Goal: Task Accomplishment & Management: Use online tool/utility

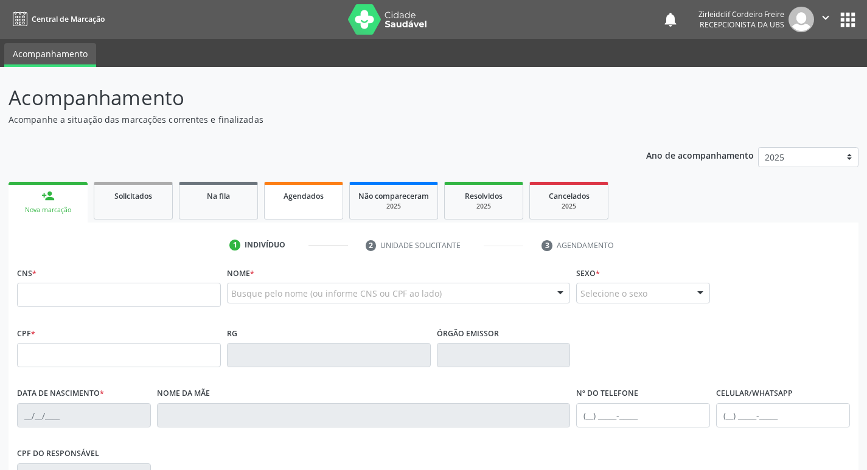
click at [327, 194] on div "Agendados" at bounding box center [303, 195] width 61 height 13
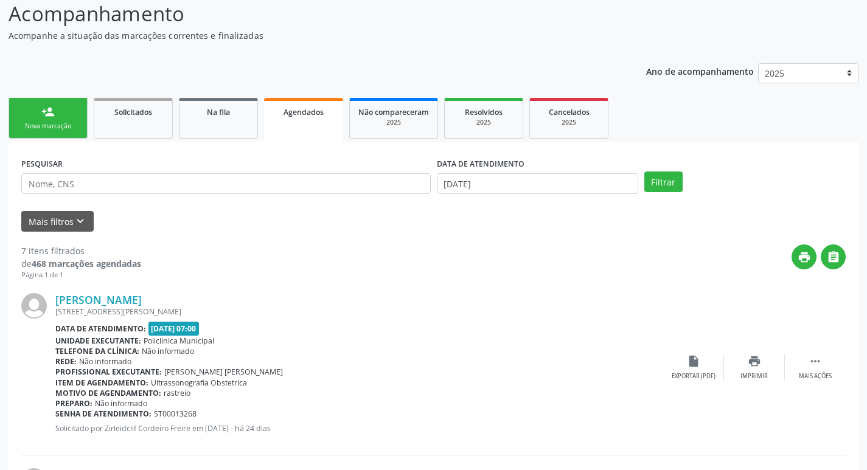
scroll to position [122, 0]
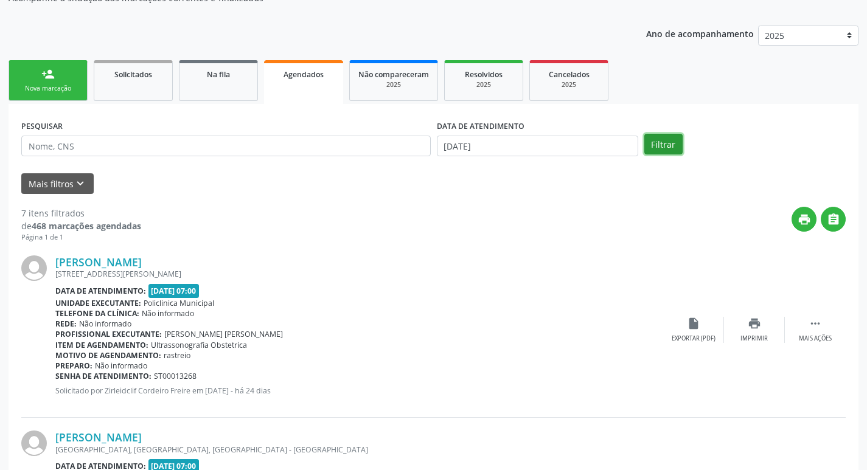
click at [664, 141] on button "Filtrar" at bounding box center [663, 144] width 38 height 21
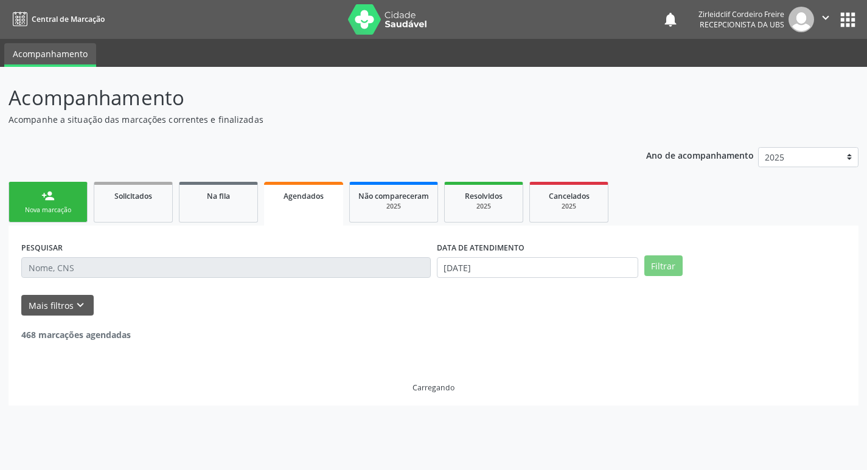
scroll to position [0, 0]
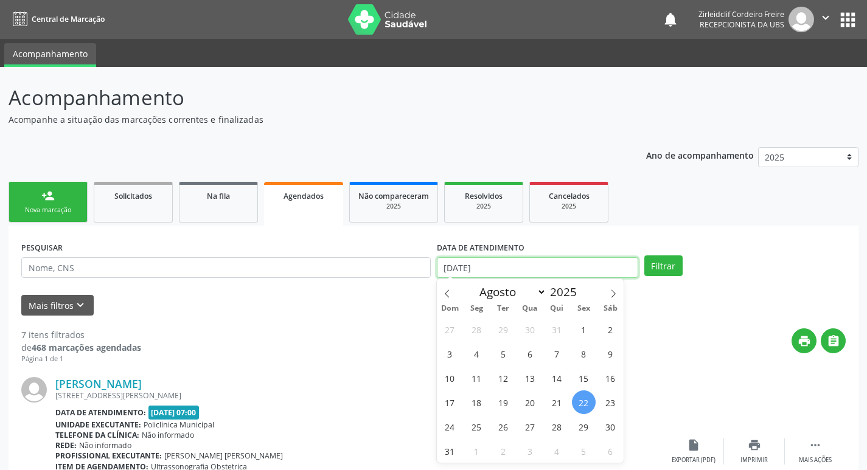
click at [461, 268] on input "[DATE]" at bounding box center [537, 267] width 201 height 21
click at [479, 428] on span "25" at bounding box center [477, 427] width 24 height 24
type input "[DATE]"
click at [479, 428] on span "25" at bounding box center [477, 427] width 24 height 24
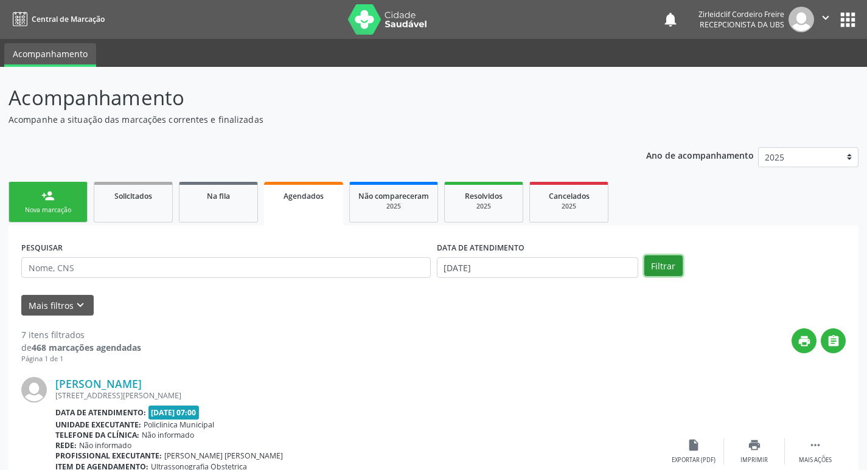
click at [669, 267] on button "Filtrar" at bounding box center [663, 266] width 38 height 21
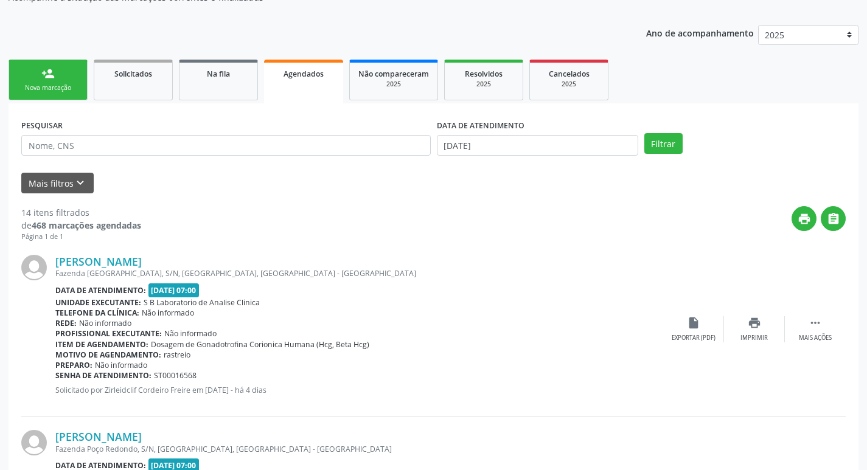
scroll to position [122, 0]
click at [686, 333] on div "insert_drive_file Exportar (PDF)" at bounding box center [693, 330] width 61 height 26
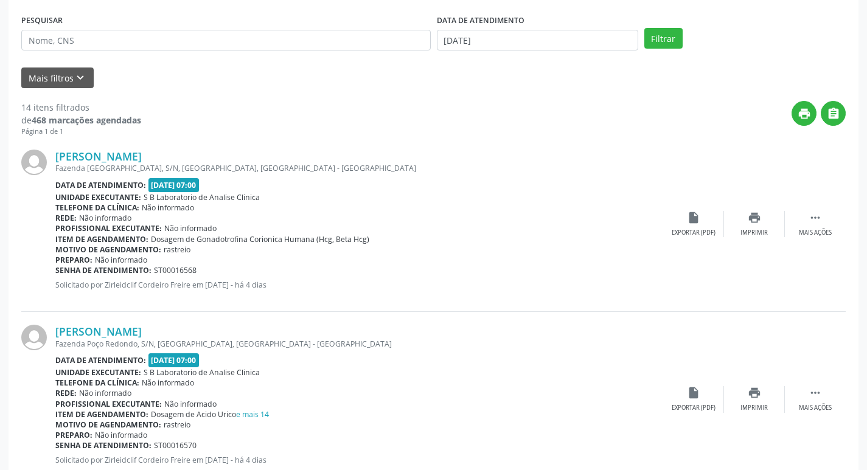
scroll to position [365, 0]
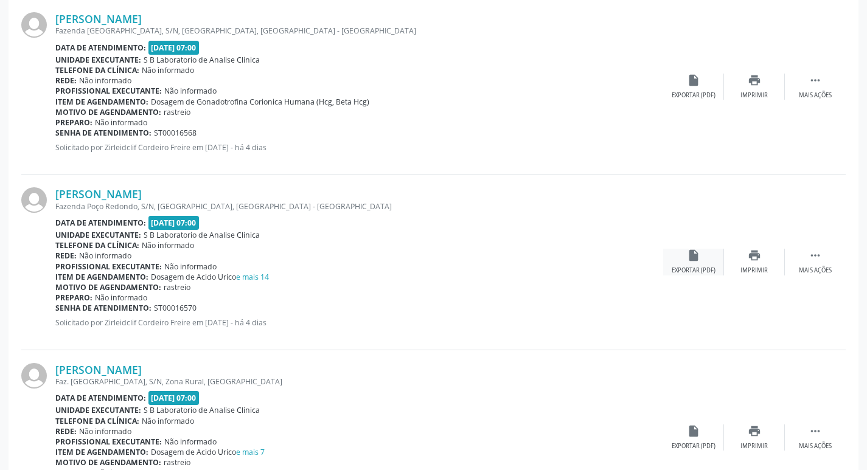
click at [697, 263] on div "insert_drive_file Exportar (PDF)" at bounding box center [693, 262] width 61 height 26
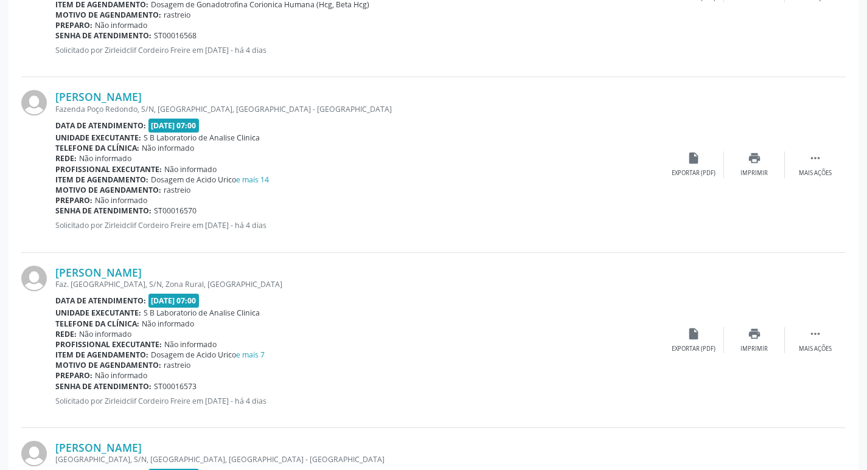
scroll to position [487, 0]
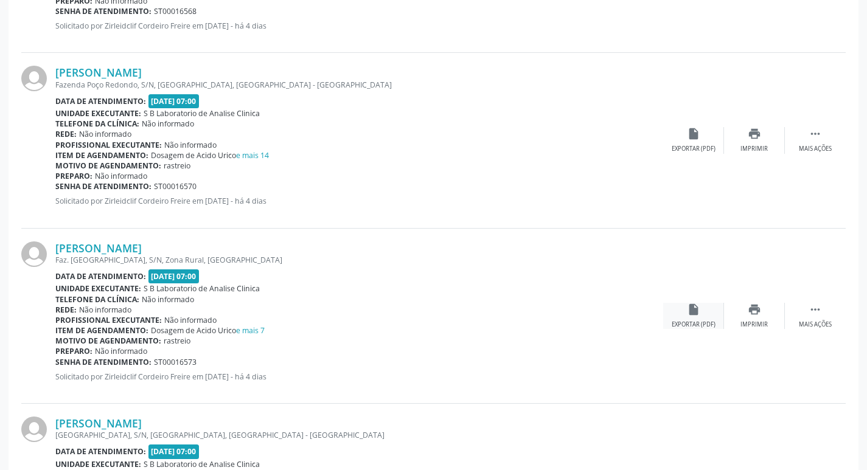
click at [691, 315] on icon "insert_drive_file" at bounding box center [693, 309] width 13 height 13
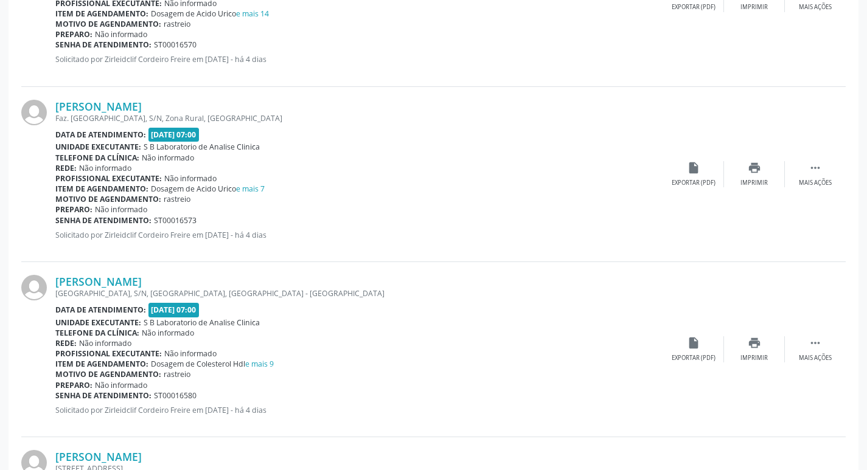
scroll to position [669, 0]
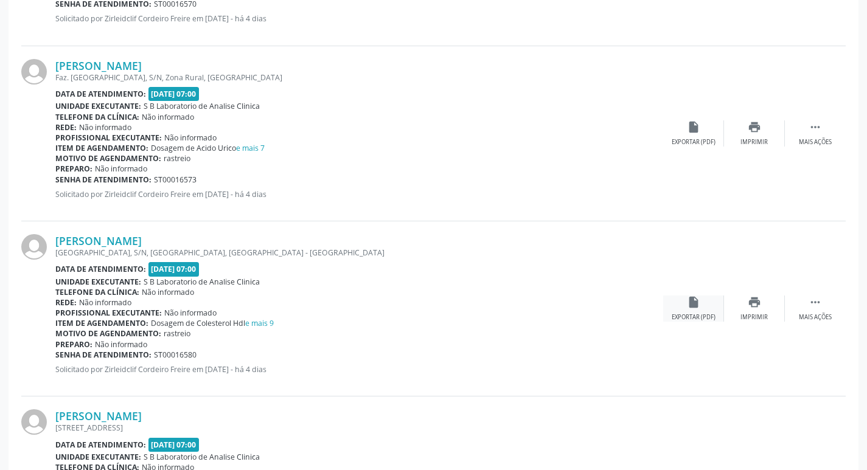
click at [692, 312] on div "insert_drive_file Exportar (PDF)" at bounding box center [693, 309] width 61 height 26
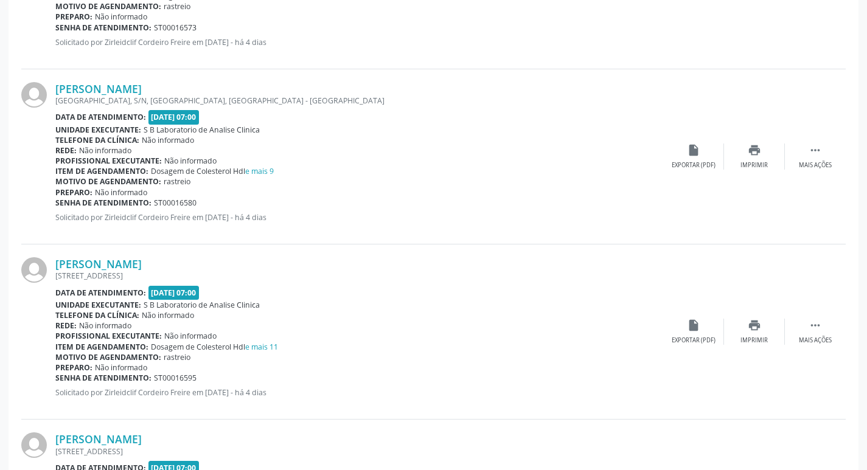
scroll to position [852, 0]
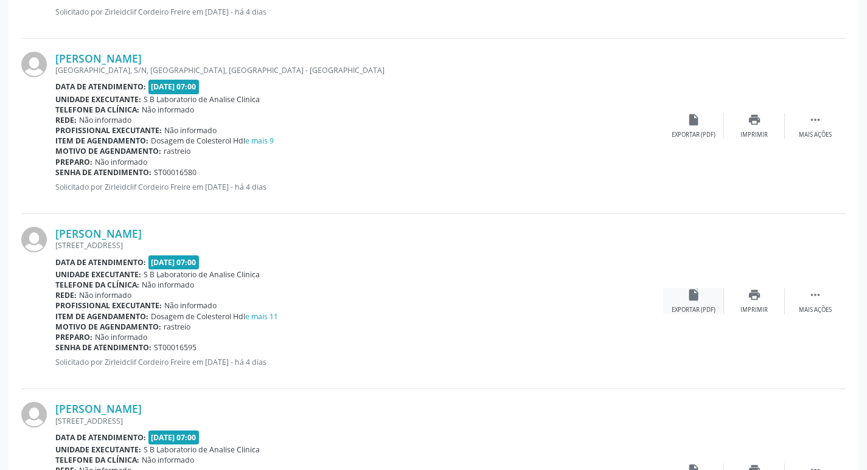
click at [695, 301] on icon "insert_drive_file" at bounding box center [693, 294] width 13 height 13
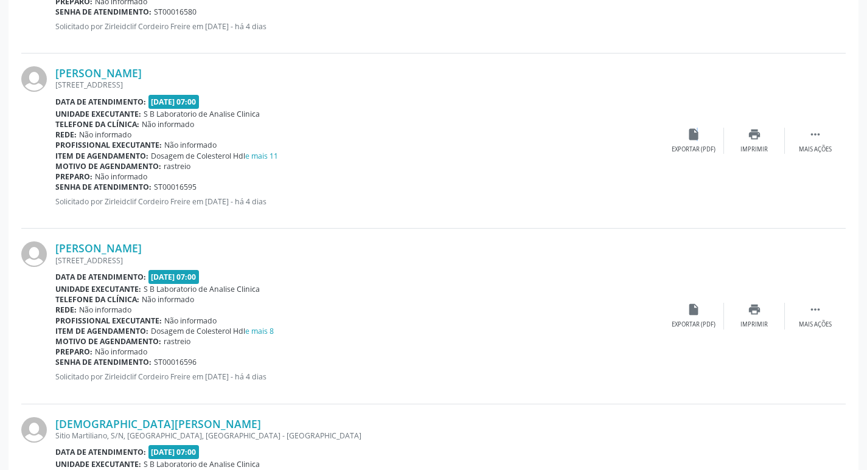
scroll to position [1034, 0]
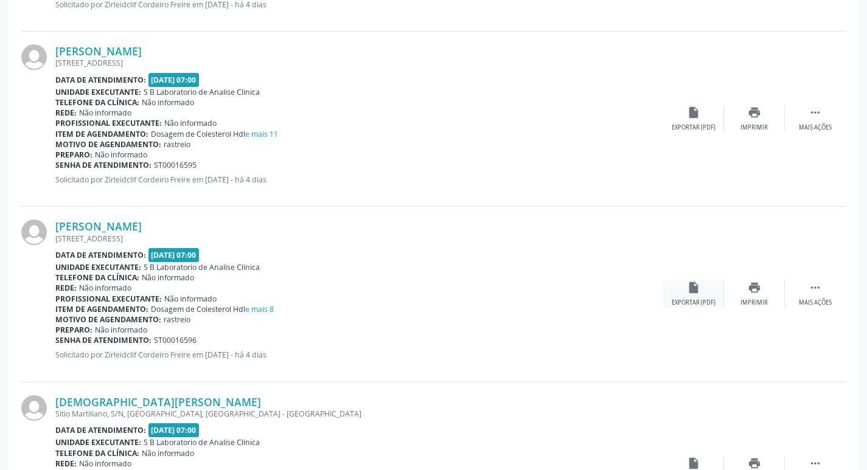
click at [687, 300] on div "Exportar (PDF)" at bounding box center [694, 303] width 44 height 9
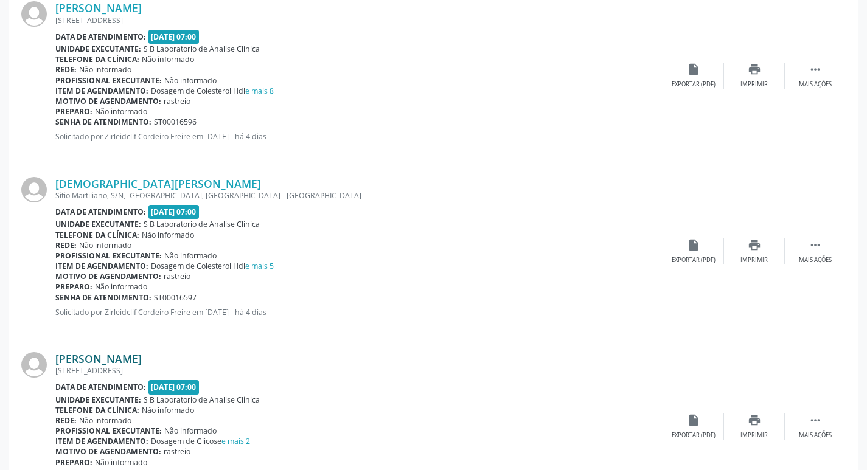
scroll to position [1278, 0]
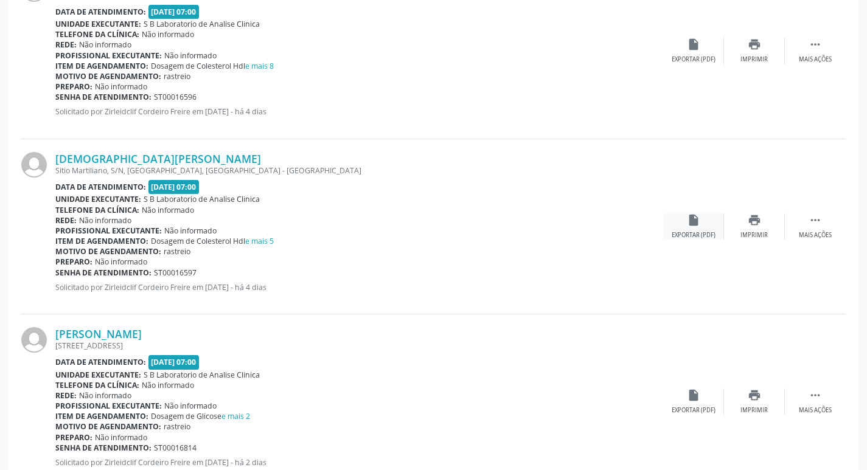
click at [694, 231] on div "Exportar (PDF)" at bounding box center [694, 235] width 44 height 9
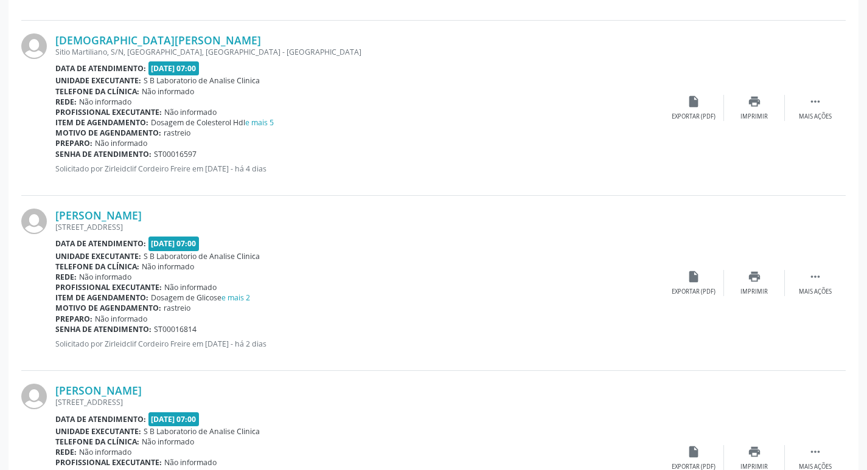
scroll to position [1399, 0]
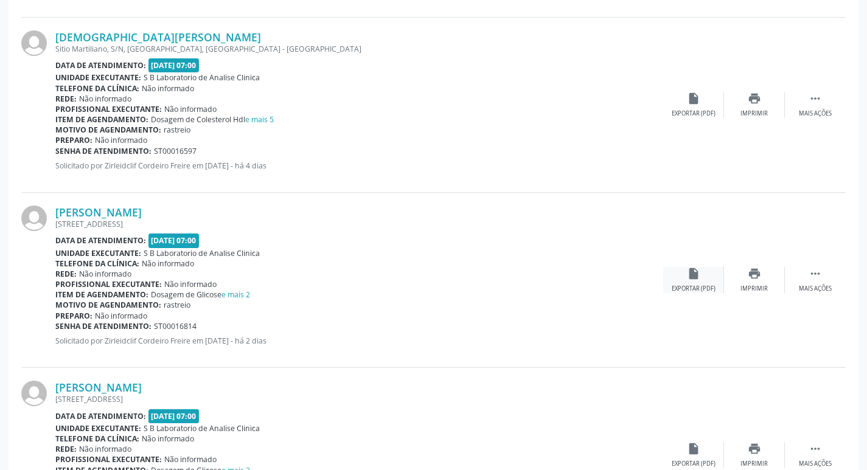
click at [689, 280] on div "insert_drive_file Exportar (PDF)" at bounding box center [693, 280] width 61 height 26
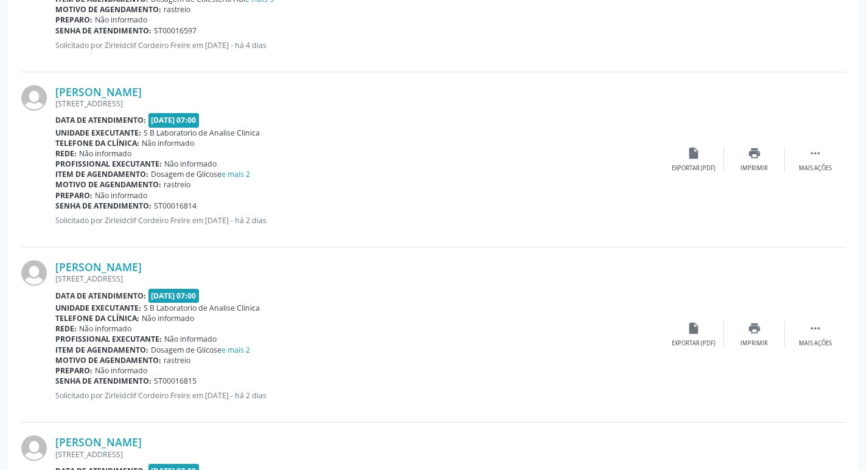
scroll to position [1521, 0]
click at [684, 339] on div "Exportar (PDF)" at bounding box center [694, 342] width 44 height 9
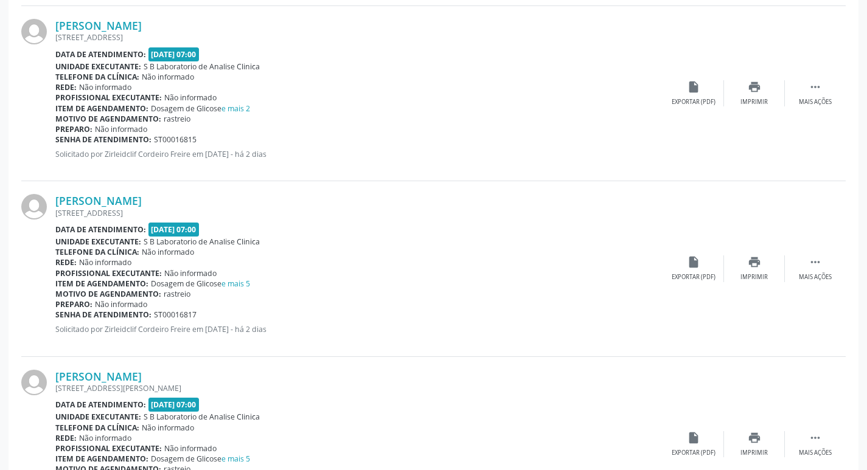
scroll to position [1764, 0]
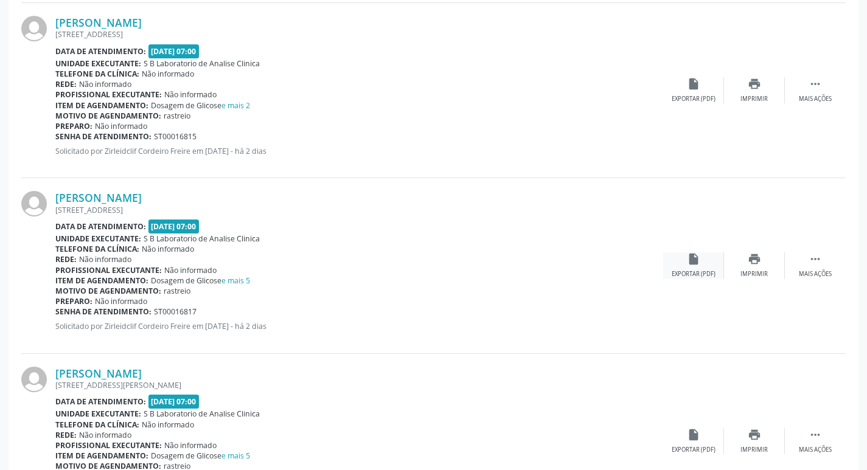
click at [685, 262] on div "insert_drive_file Exportar (PDF)" at bounding box center [693, 265] width 61 height 26
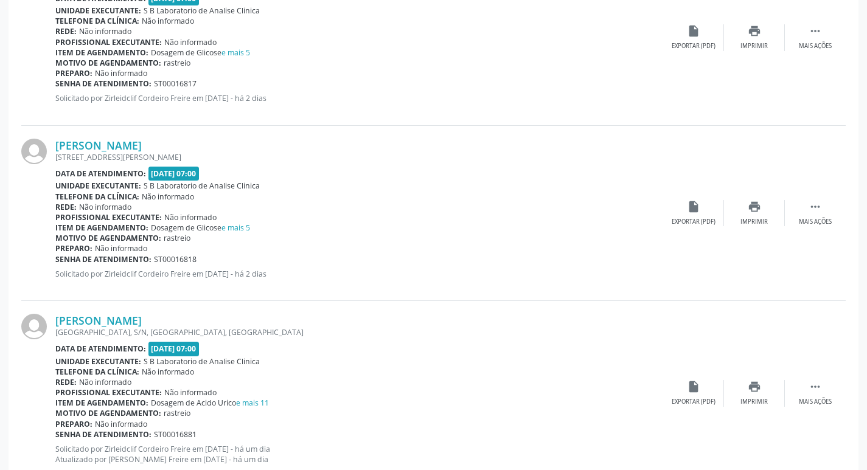
scroll to position [2008, 0]
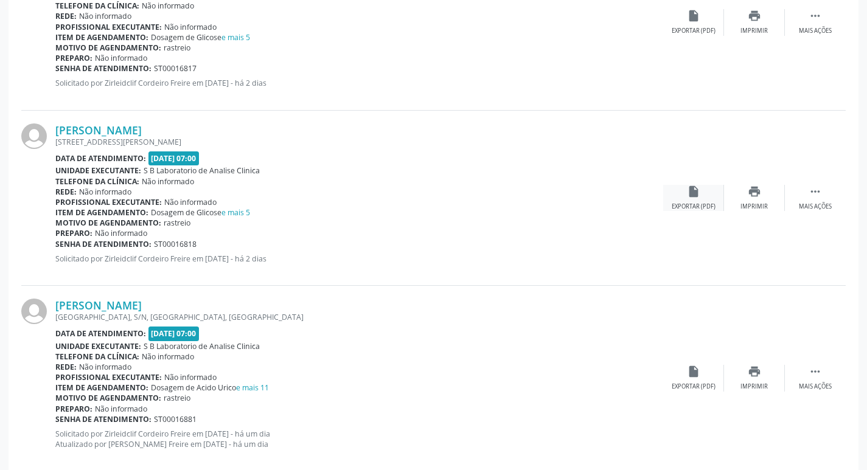
click at [686, 205] on div "Exportar (PDF)" at bounding box center [694, 207] width 44 height 9
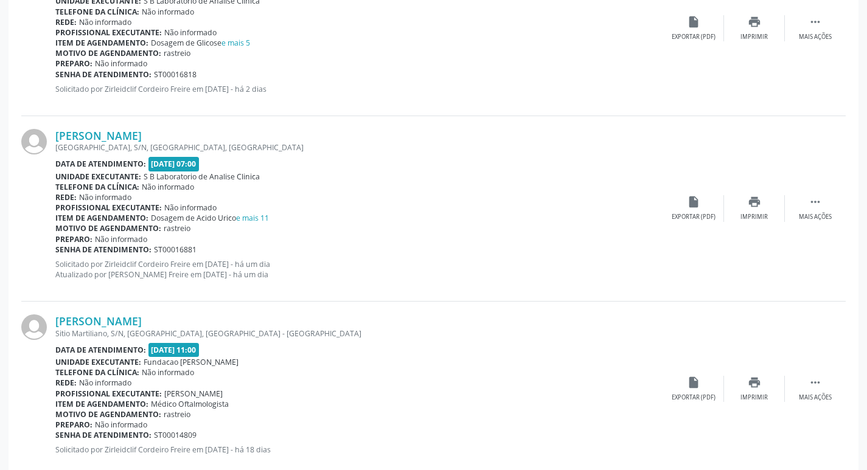
scroll to position [2190, 0]
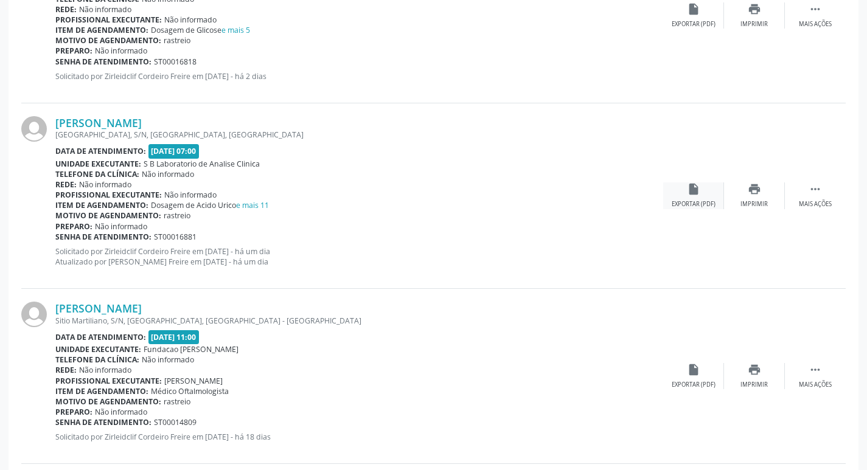
click at [692, 197] on div "insert_drive_file Exportar (PDF)" at bounding box center [693, 196] width 61 height 26
